Goal: Navigation & Orientation: Find specific page/section

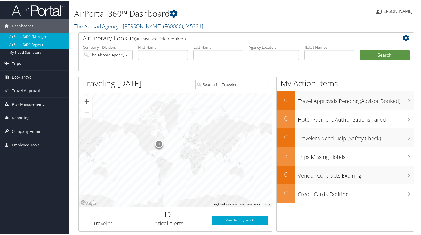
click at [26, 44] on link "AirPortal 360™ (Agent)" at bounding box center [34, 44] width 69 height 8
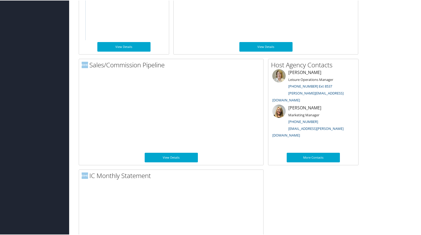
scroll to position [334, 0]
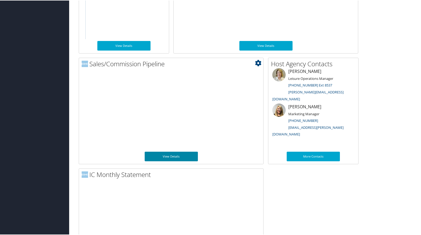
click at [178, 155] on link "View Details" at bounding box center [171, 156] width 53 height 10
